Goal: Information Seeking & Learning: Learn about a topic

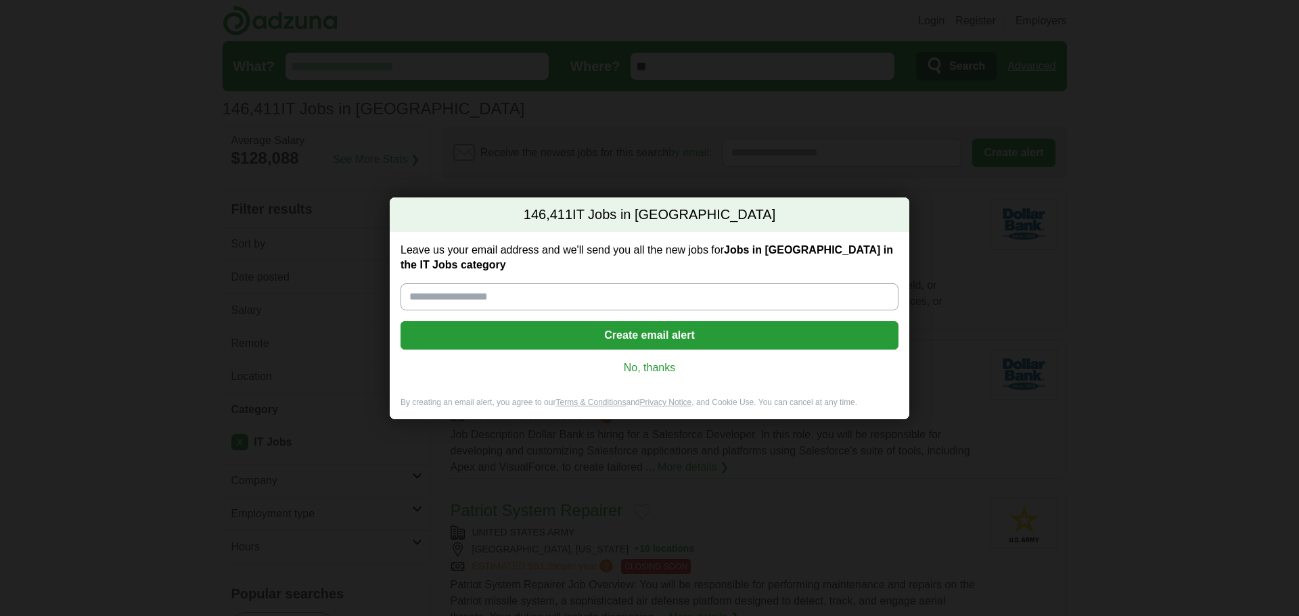
click at [634, 370] on link "No, thanks" at bounding box center [649, 367] width 476 height 15
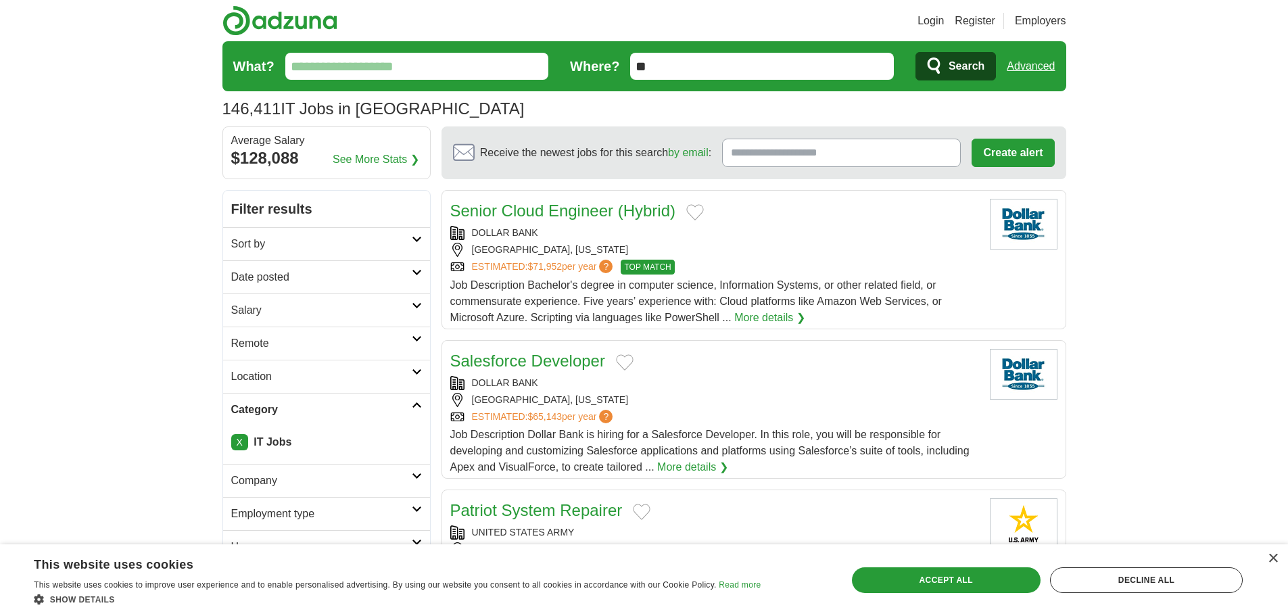
click at [405, 70] on input "What?" at bounding box center [417, 66] width 264 height 27
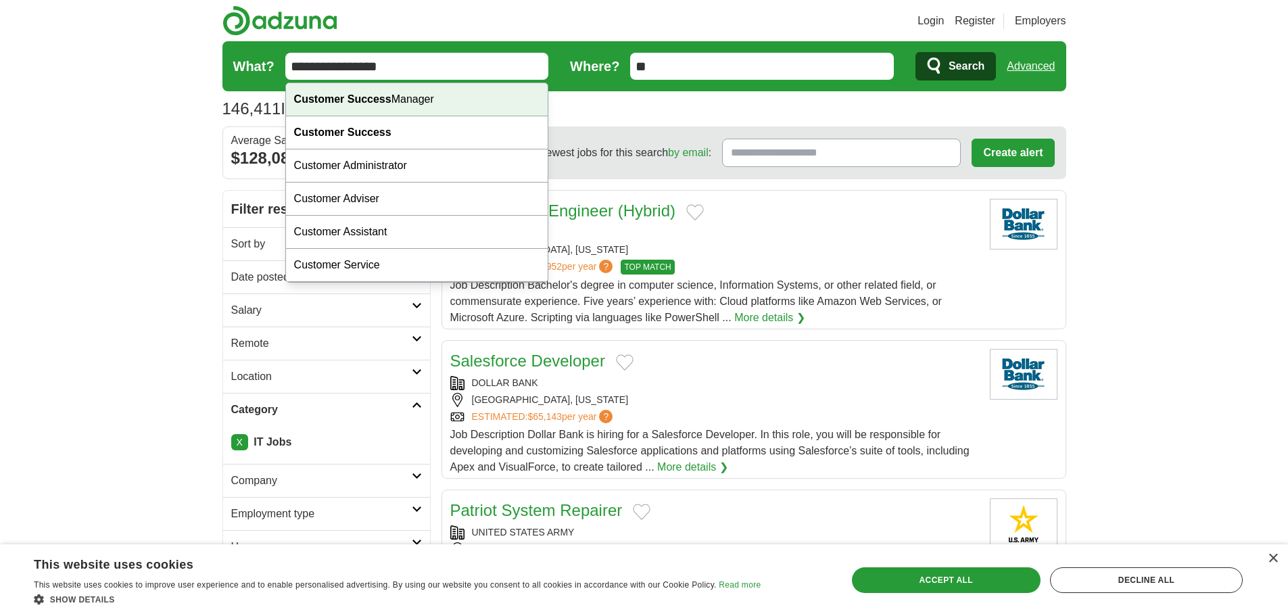
click at [413, 99] on div "Customer Success Manager" at bounding box center [417, 99] width 262 height 33
type input "**********"
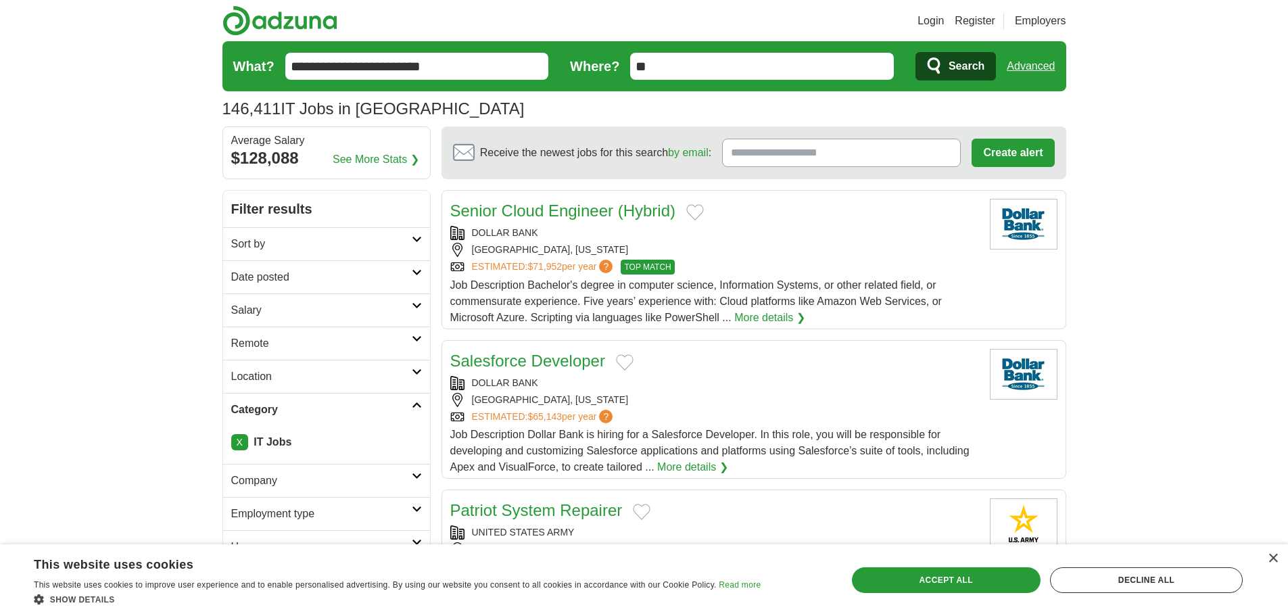
click at [1015, 67] on link "Advanced" at bounding box center [1031, 66] width 48 height 27
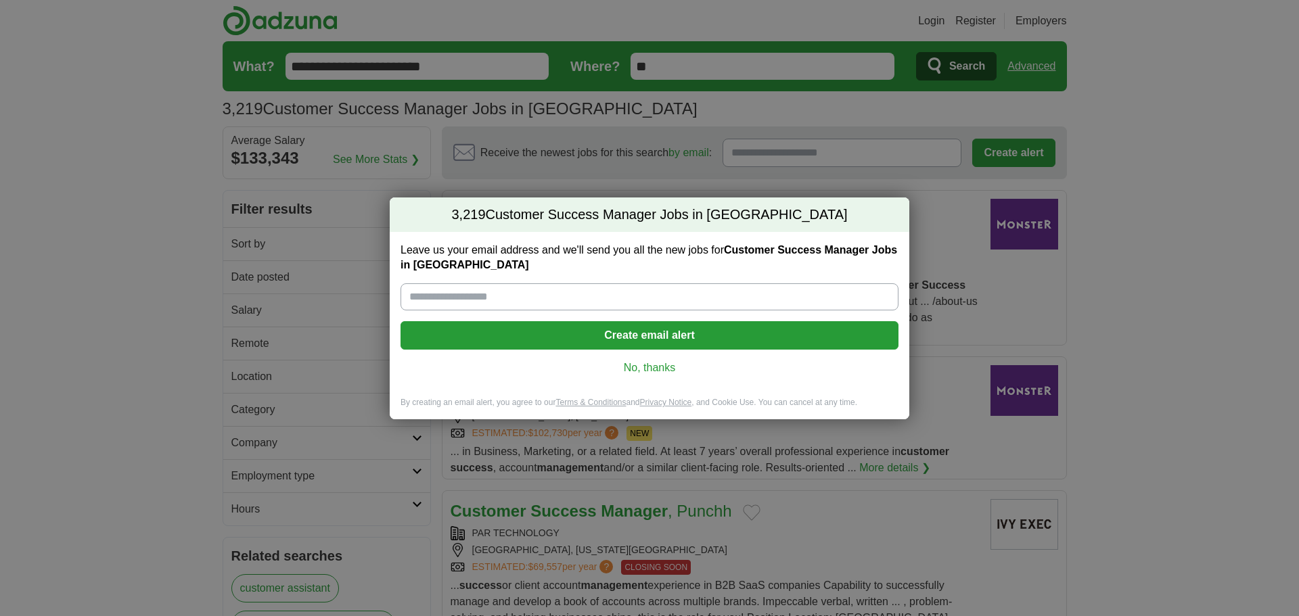
click at [643, 373] on link "No, thanks" at bounding box center [649, 367] width 476 height 15
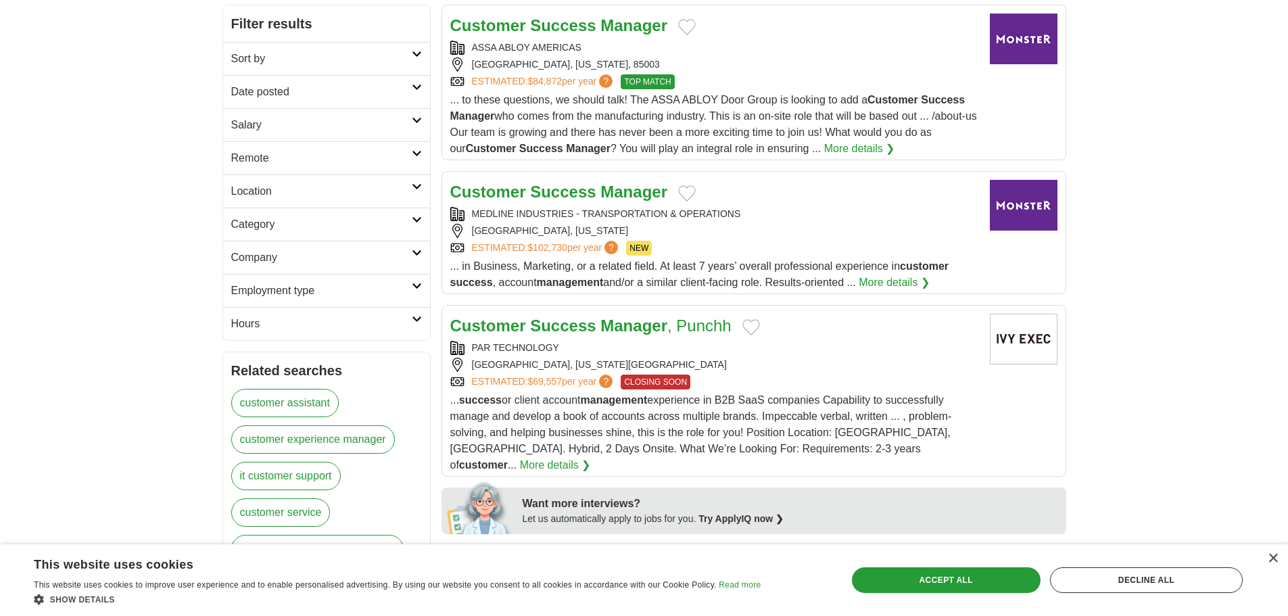
scroll to position [203, 0]
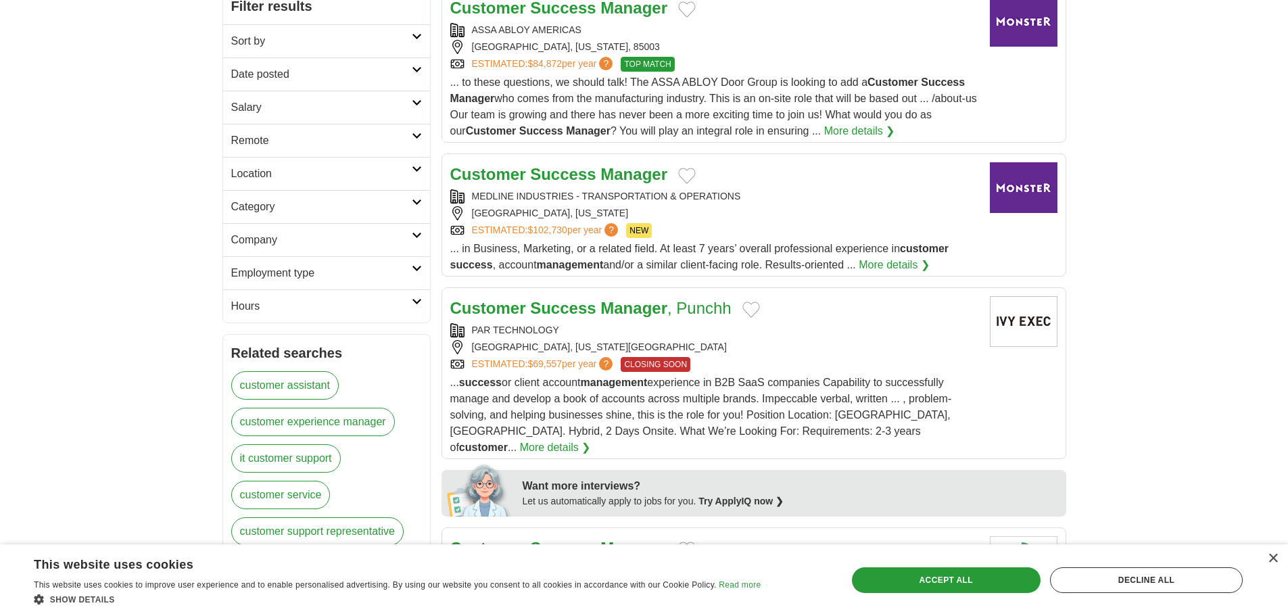
click at [413, 267] on icon at bounding box center [417, 268] width 10 height 7
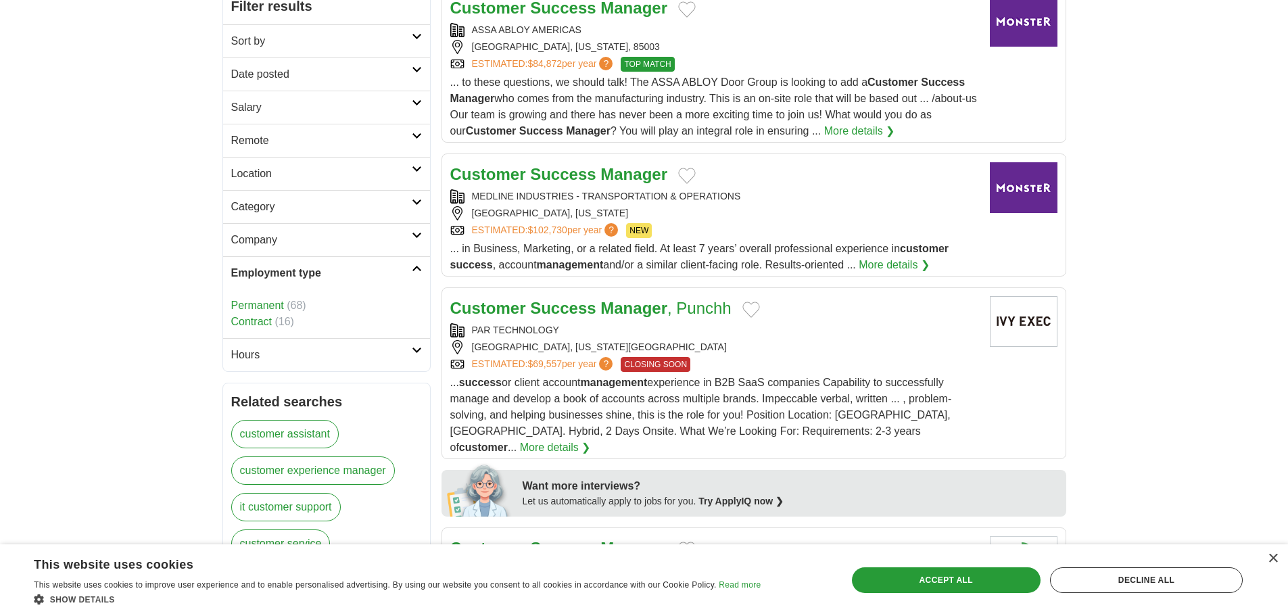
click at [413, 267] on icon at bounding box center [417, 268] width 10 height 7
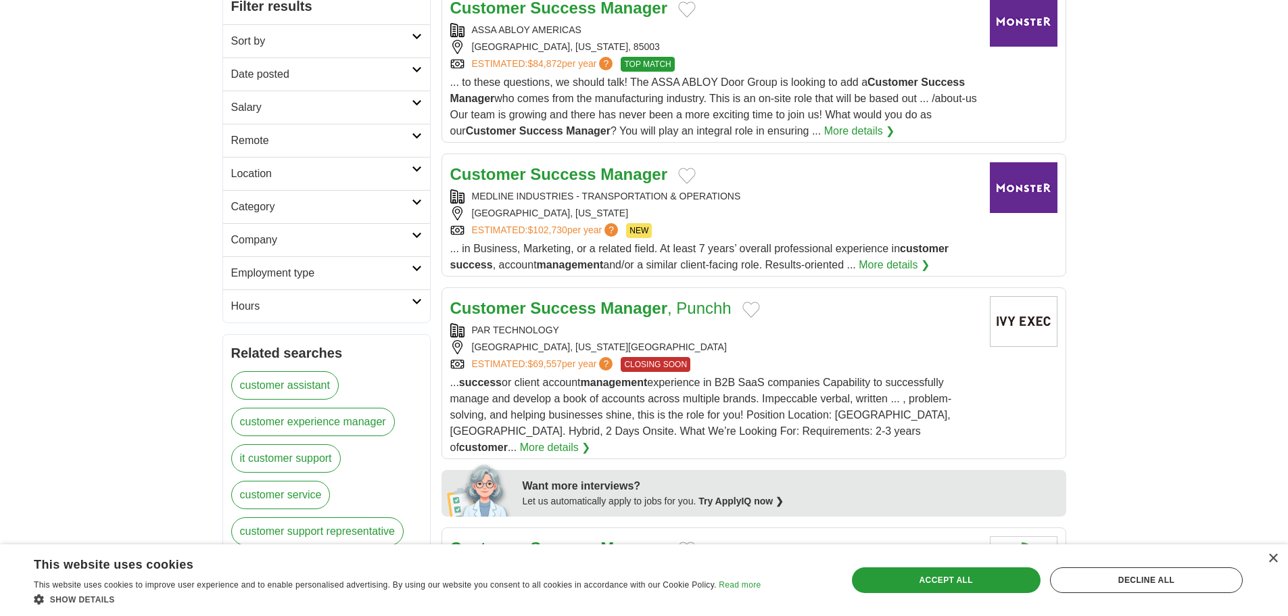
click at [416, 262] on link "Employment type" at bounding box center [326, 272] width 207 height 33
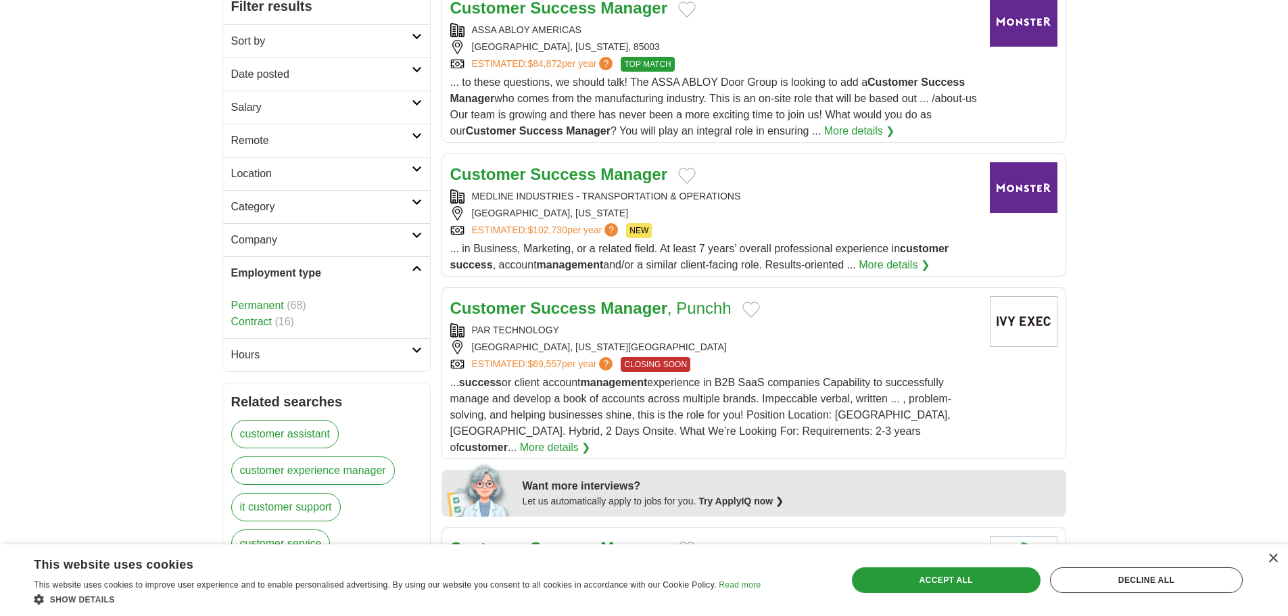
click at [254, 323] on link "Contract" at bounding box center [251, 321] width 41 height 11
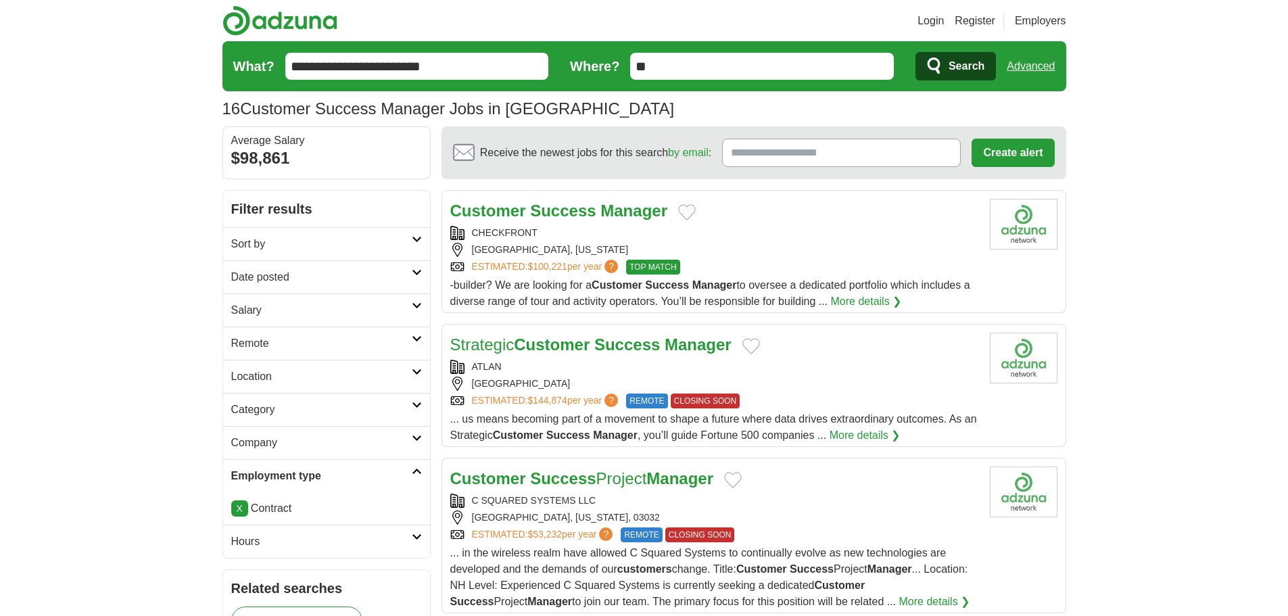
click at [416, 335] on icon at bounding box center [417, 338] width 10 height 7
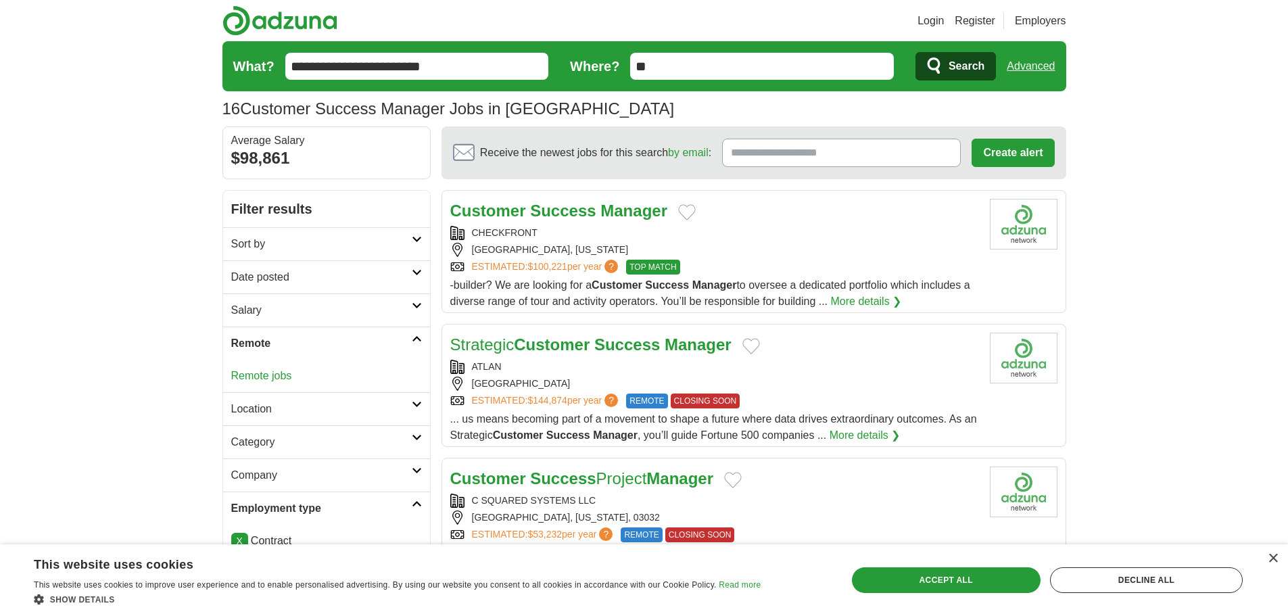
click at [278, 373] on link "Remote jobs" at bounding box center [261, 375] width 61 height 11
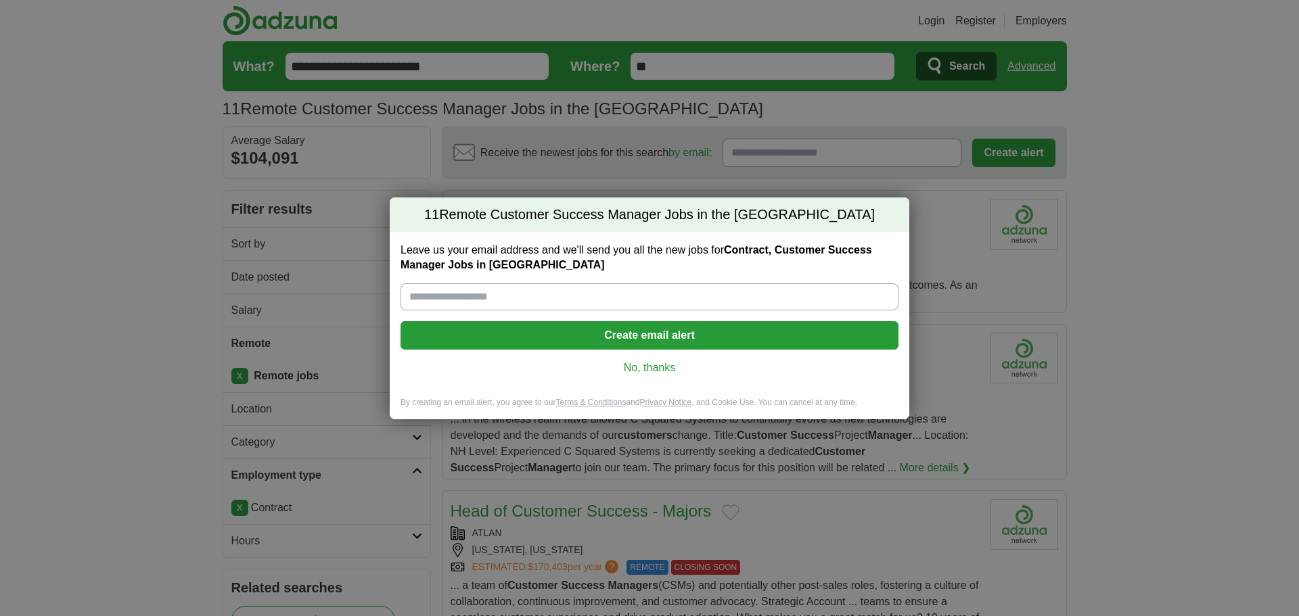
click at [666, 367] on link "No, thanks" at bounding box center [649, 367] width 476 height 15
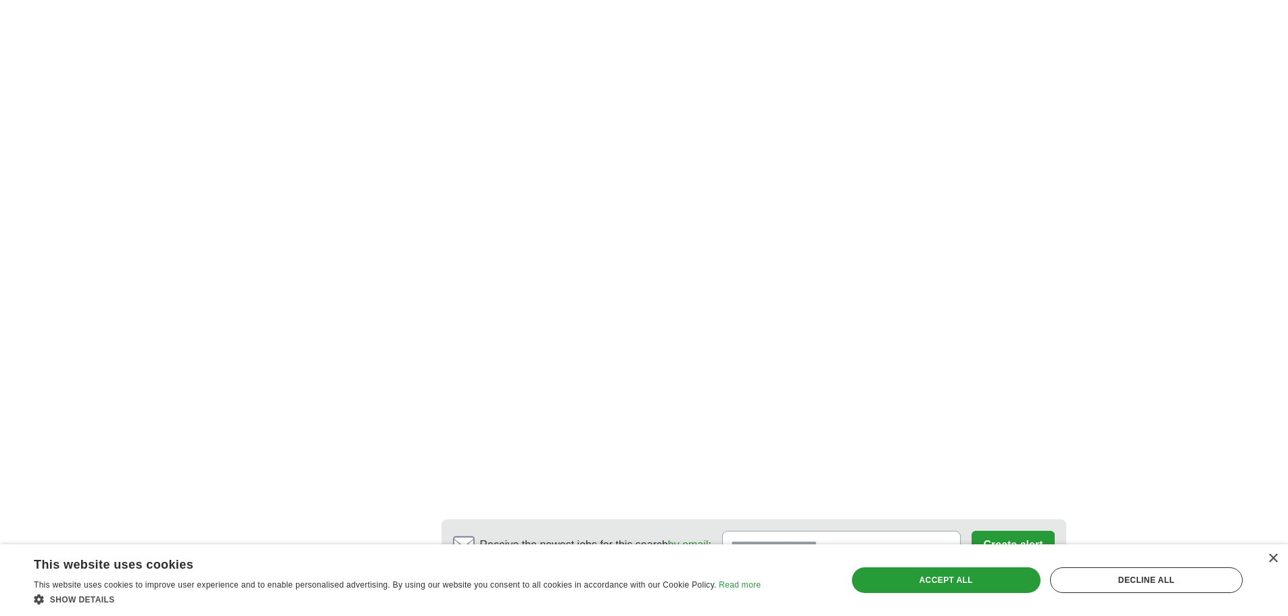
scroll to position [2164, 0]
